Goal: Register for event/course

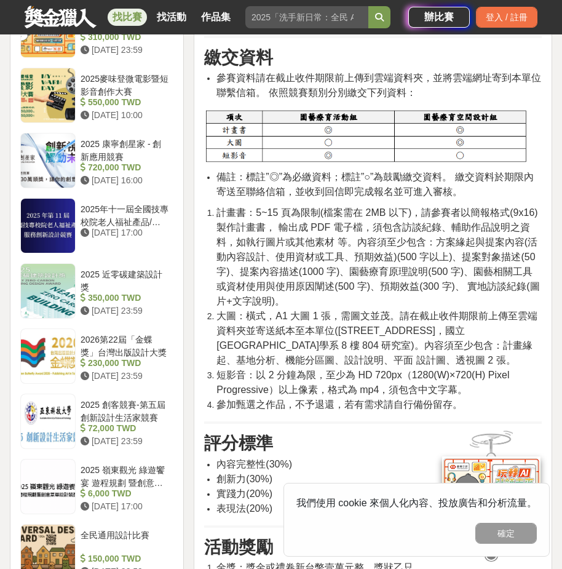
scroll to position [862, 0]
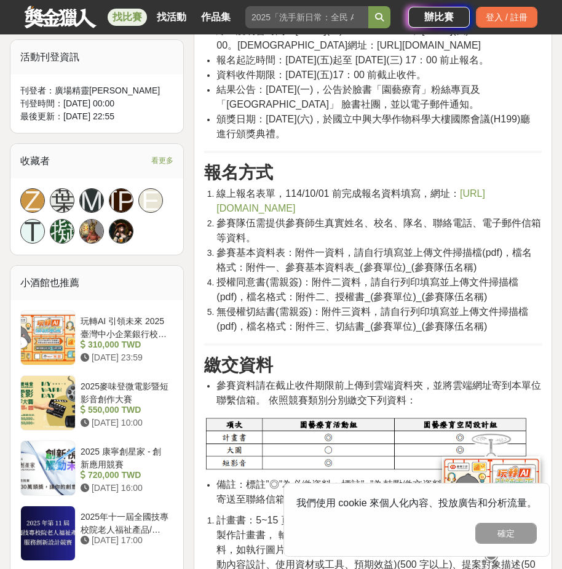
click at [308, 214] on span "https://forms.gle/PjSK4y8C6wWVbCgH6" at bounding box center [351, 200] width 269 height 25
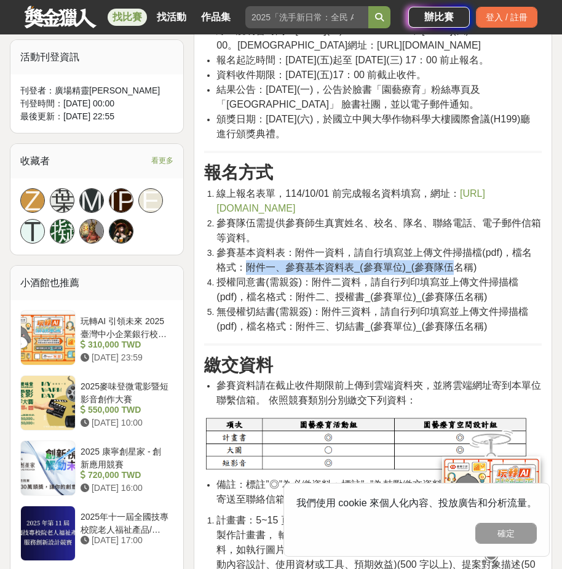
drag, startPoint x: 244, startPoint y: 300, endPoint x: 460, endPoint y: 298, distance: 215.4
click at [460, 273] on span "參賽基本資料表：附件一資料，請自行填寫並上傳文件掃描檔(pdf)，檔名格式：附件一、參賽基本資料表_(參賽單位)_(參賽隊伍名稱)" at bounding box center [375, 259] width 316 height 25
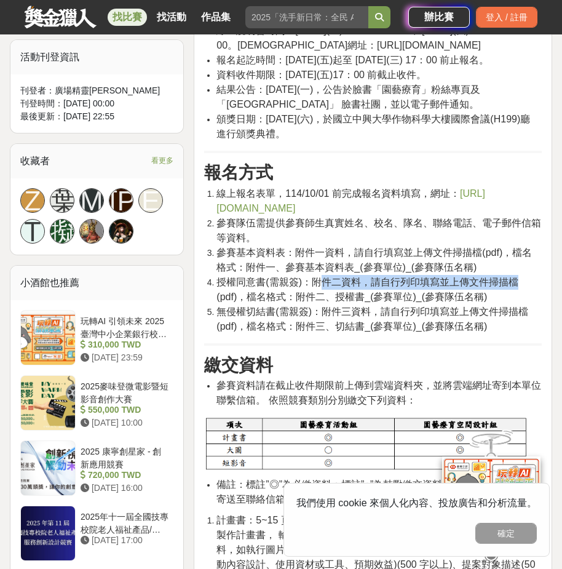
drag, startPoint x: 321, startPoint y: 316, endPoint x: 514, endPoint y: 314, distance: 192.6
click at [514, 302] on span "授權同意書(需親簽)：附件二資料，請自行列印填寫並上傳文件掃描檔(pdf)，檔名格式：附件二、授權書_(參賽單位)_(參賽隊伍名稱)" at bounding box center [368, 289] width 302 height 25
click at [248, 214] on span "https://forms.gle/PjSK4y8C6wWVbCgH6" at bounding box center [351, 200] width 269 height 25
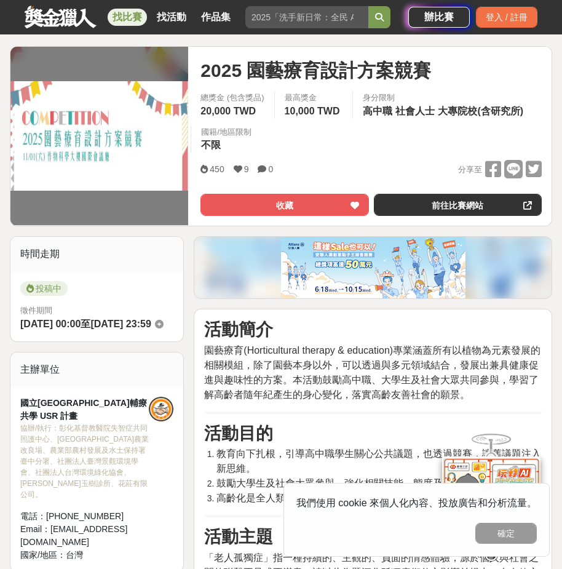
scroll to position [62, 0]
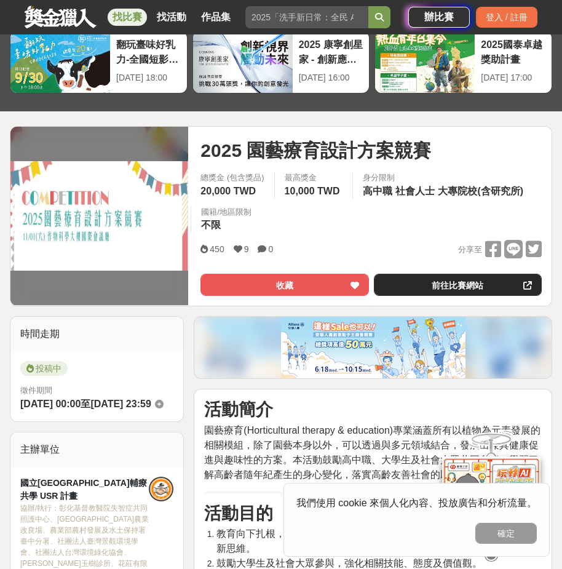
click at [450, 281] on link "前往比賽網站" at bounding box center [458, 285] width 168 height 22
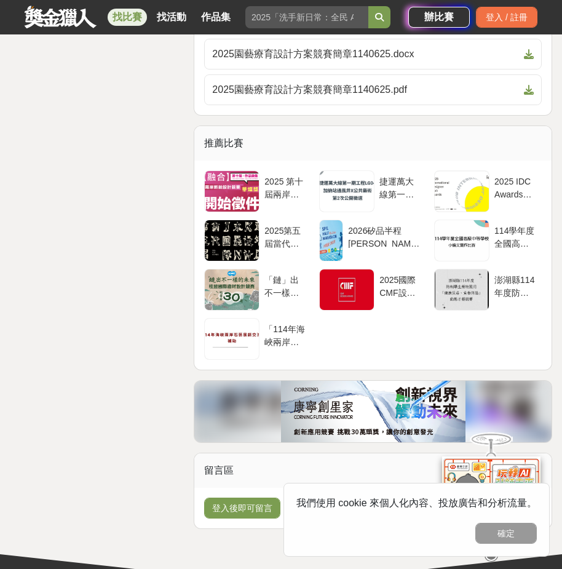
scroll to position [2016, 0]
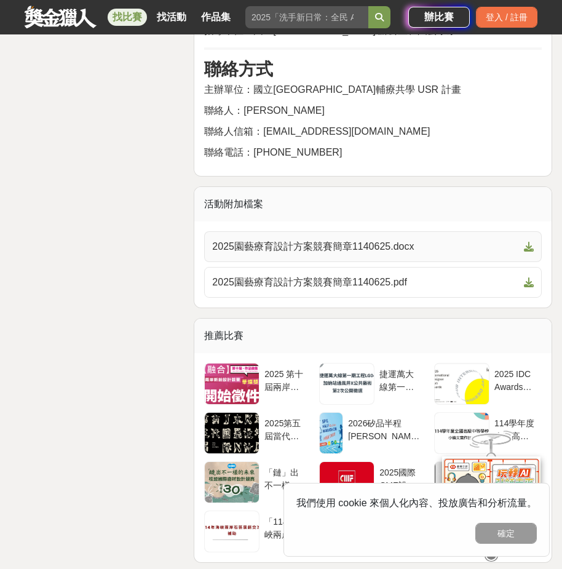
click at [524, 252] on icon at bounding box center [529, 247] width 10 height 10
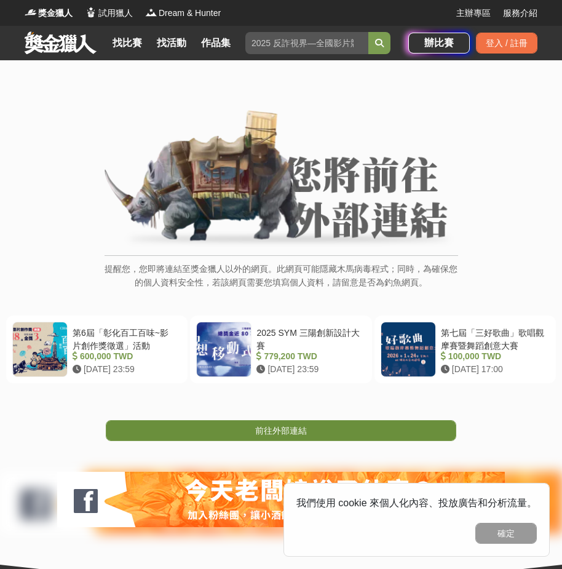
click at [359, 432] on link "前往外部連結" at bounding box center [281, 430] width 351 height 21
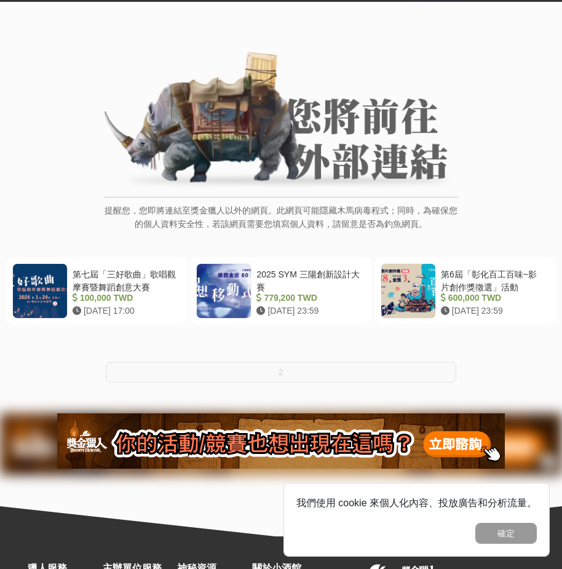
scroll to position [62, 0]
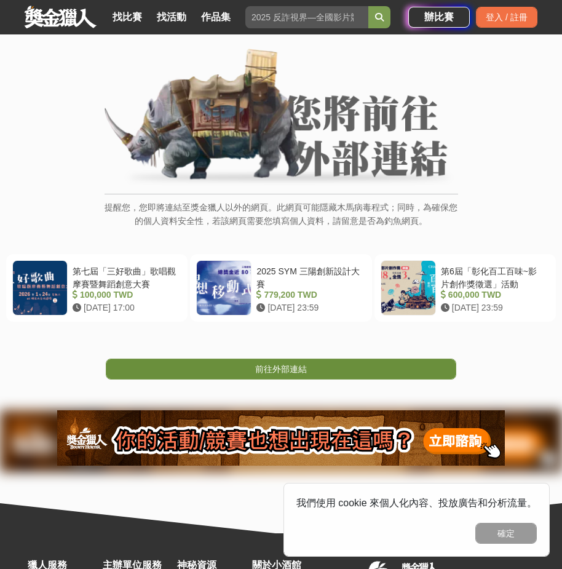
click at [308, 362] on link "前往外部連結" at bounding box center [281, 369] width 351 height 21
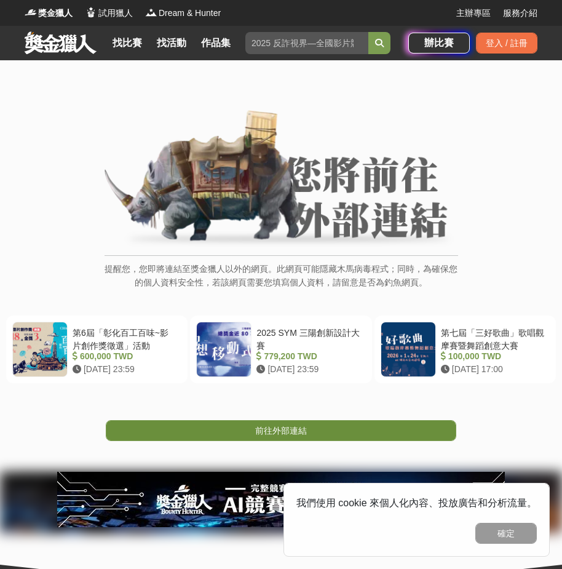
click at [356, 438] on link "前往外部連結" at bounding box center [281, 430] width 351 height 21
